Goal: Task Accomplishment & Management: Manage account settings

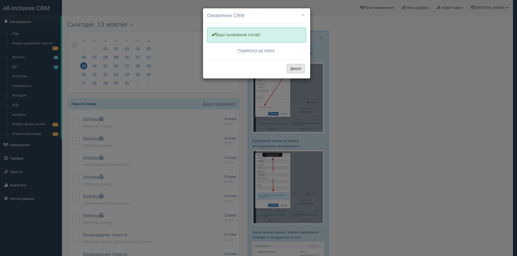
click at [296, 68] on button "Дякую" at bounding box center [296, 68] width 18 height 9
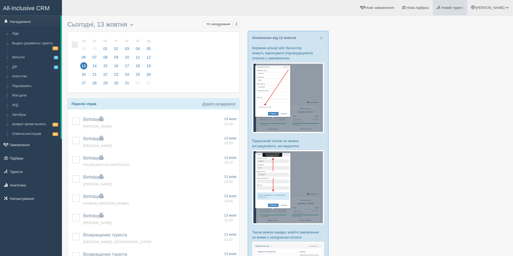
click at [467, 4] on link "Новий турист" at bounding box center [450, 7] width 34 height 15
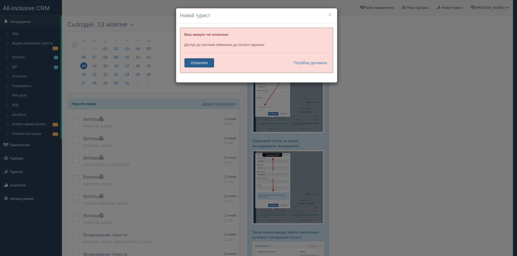
drag, startPoint x: 194, startPoint y: 66, endPoint x: 208, endPoint y: 84, distance: 22.7
click at [194, 66] on link "Оплатити" at bounding box center [199, 62] width 30 height 9
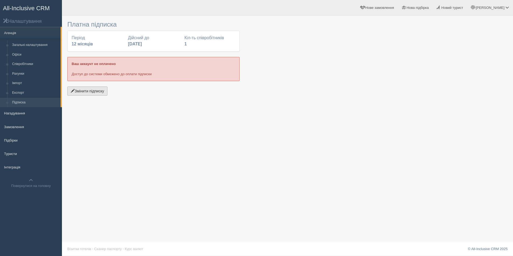
click at [87, 93] on button "Змінити підписку" at bounding box center [87, 91] width 40 height 9
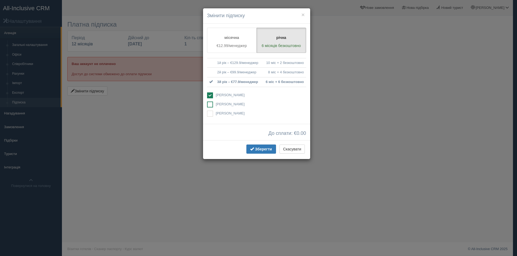
click at [217, 102] on span "[PERSON_NAME]" at bounding box center [230, 104] width 29 height 4
checkbox input "true"
click at [209, 94] on ins at bounding box center [210, 96] width 6 height 6
checkbox input "false"
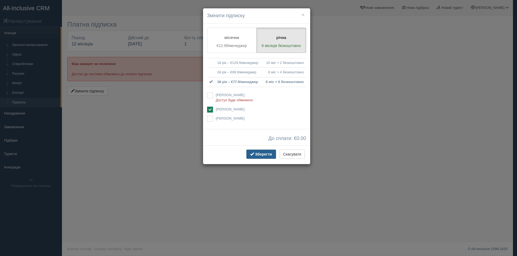
click at [257, 152] on button "Зберегти" at bounding box center [261, 154] width 30 height 9
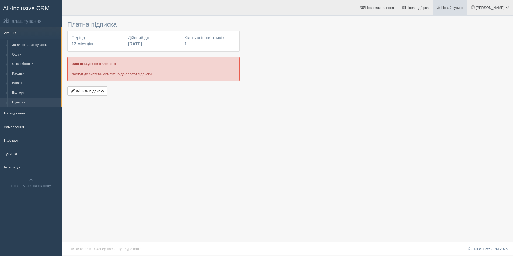
click at [467, 12] on link "Новий турист" at bounding box center [450, 7] width 34 height 15
